Goal: Use online tool/utility: Utilize a website feature to perform a specific function

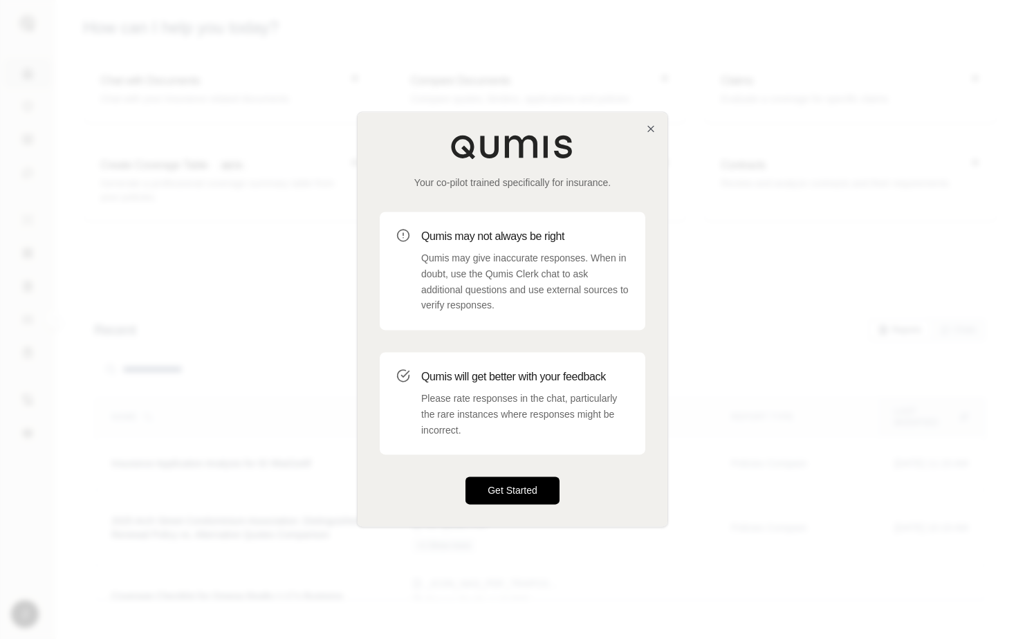
click at [511, 495] on button "Get Started" at bounding box center [513, 491] width 94 height 28
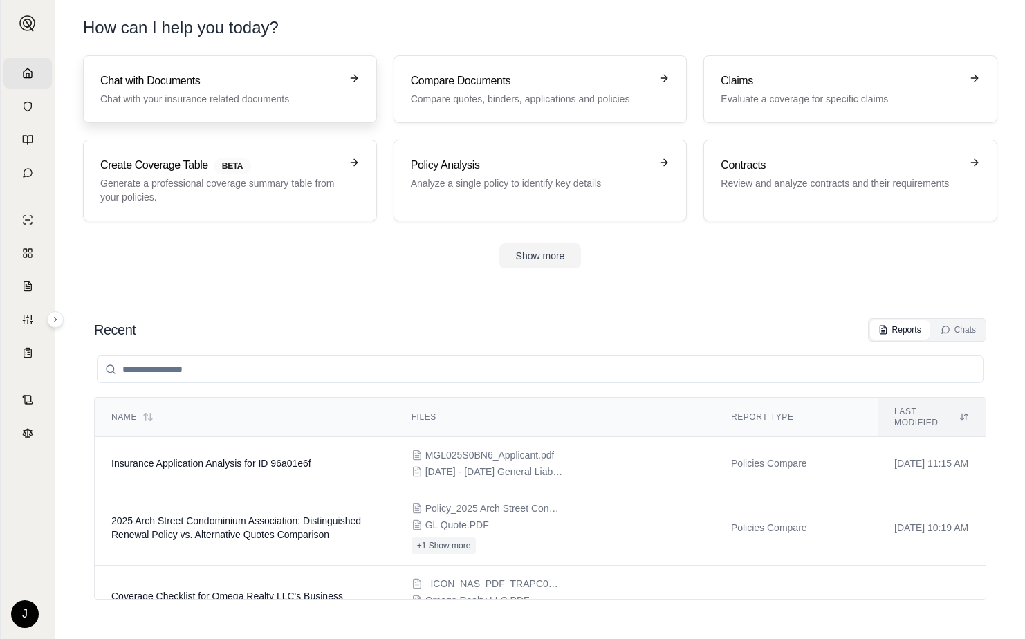
click at [259, 66] on link "Chat with Documents Chat with your insurance related documents" at bounding box center [230, 89] width 294 height 68
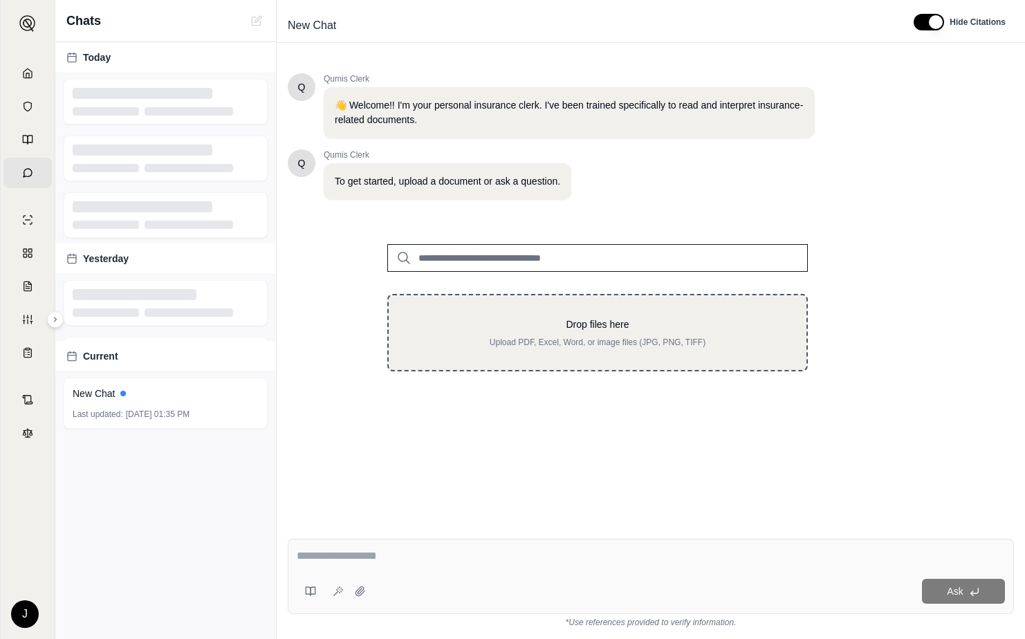
click at [546, 343] on p "Upload PDF, Excel, Word, or image files (JPG, PNG, TIFF)" at bounding box center [598, 342] width 374 height 11
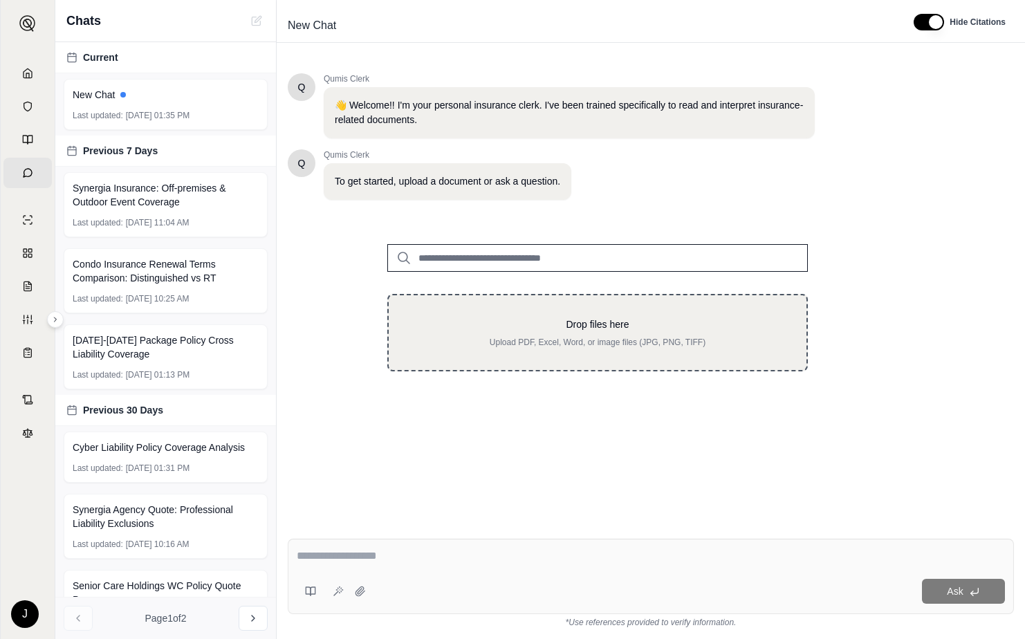
click at [643, 327] on p "Drop files here" at bounding box center [598, 325] width 374 height 14
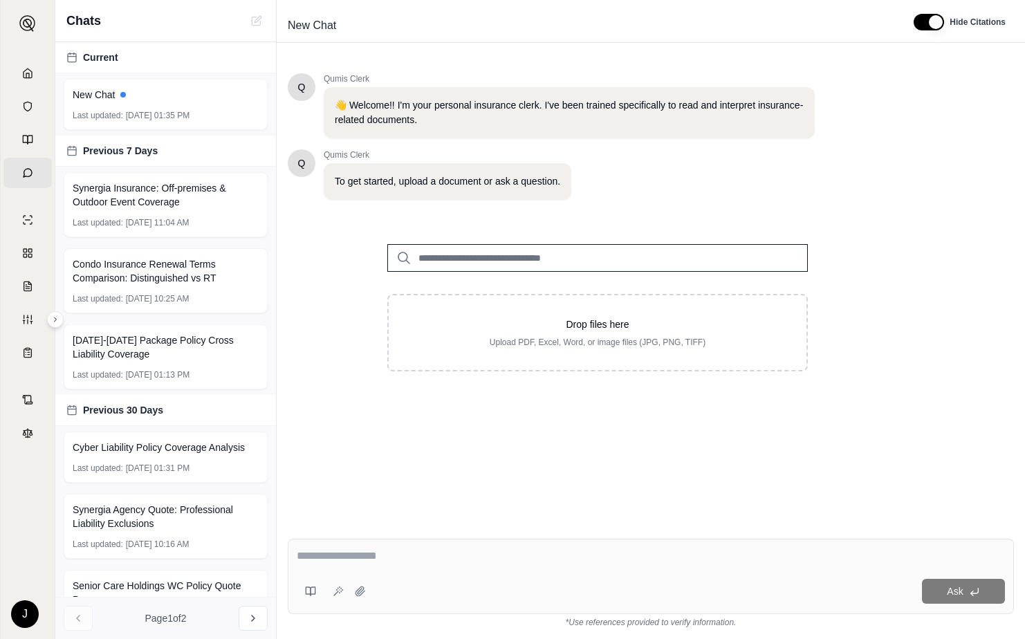
click at [488, 554] on textarea at bounding box center [651, 556] width 709 height 17
